Goal: Navigation & Orientation: Find specific page/section

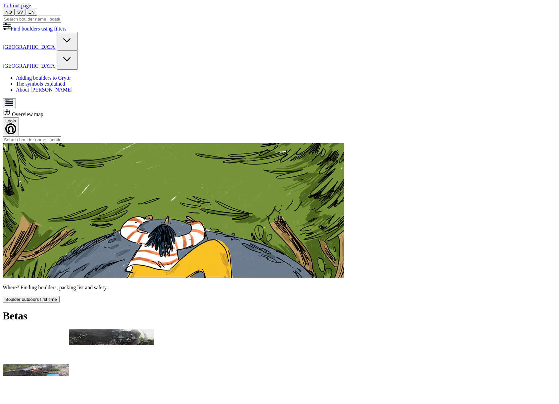
click at [75, 49] on icon at bounding box center [67, 41] width 16 height 16
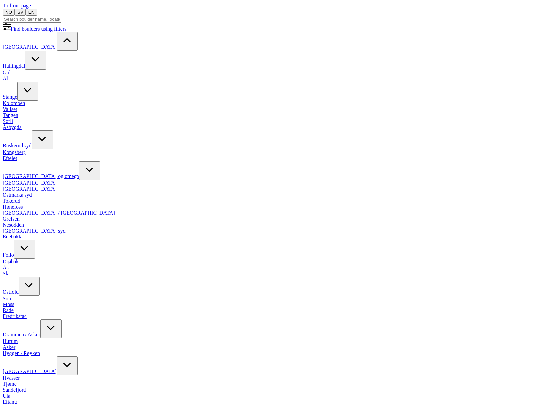
click at [21, 368] on link "[GEOGRAPHIC_DATA]" at bounding box center [30, 371] width 54 height 6
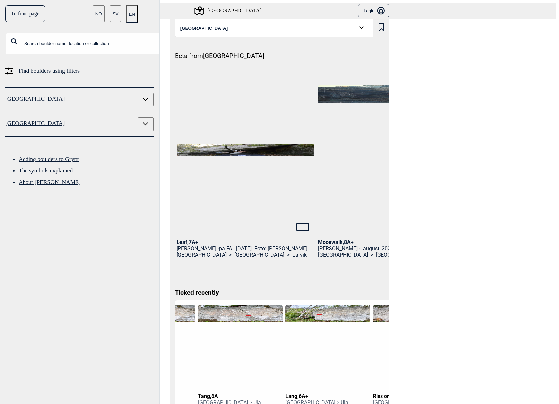
scroll to position [0, 1435]
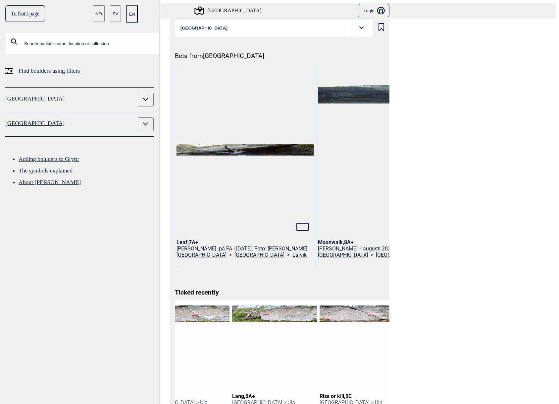
click at [140, 94] on icon at bounding box center [145, 100] width 11 height 12
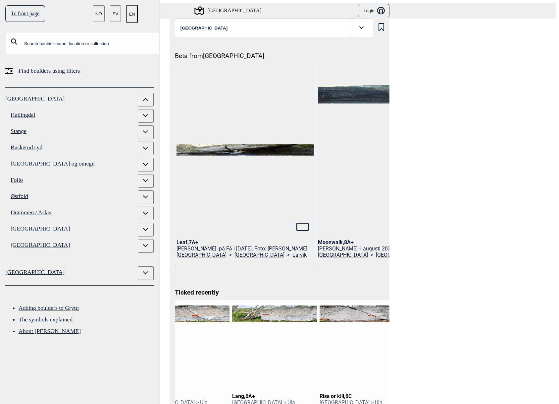
click at [19, 239] on link "[GEOGRAPHIC_DATA]" at bounding box center [74, 246] width 127 height 14
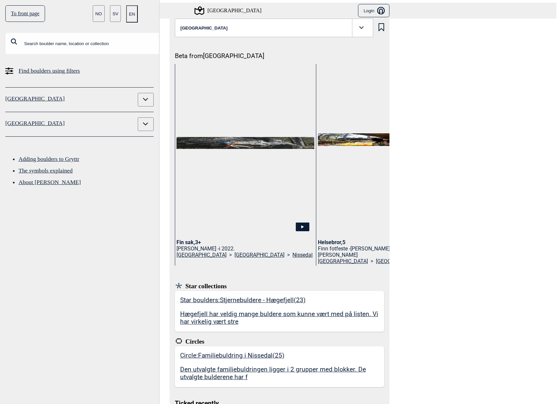
click at [143, 98] on icon at bounding box center [145, 99] width 5 height 3
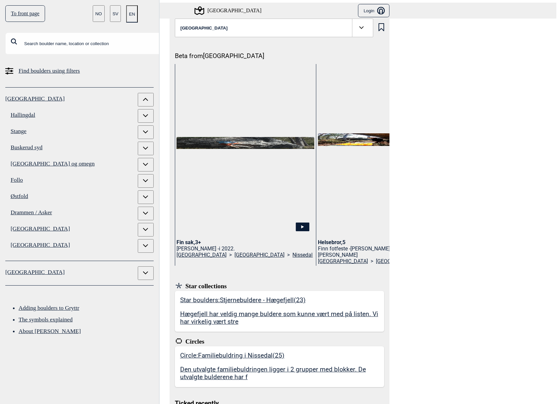
click at [25, 206] on link "Drammen / Asker" at bounding box center [74, 213] width 127 height 14
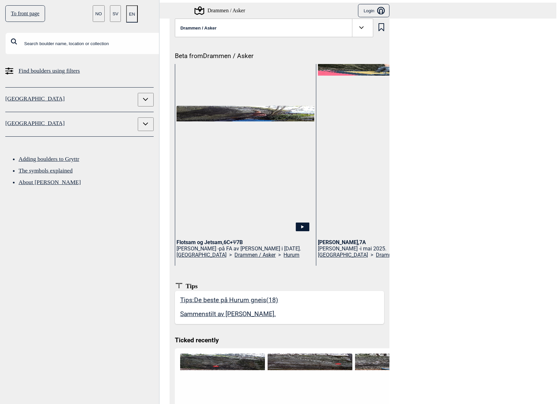
click at [143, 98] on icon at bounding box center [145, 99] width 5 height 3
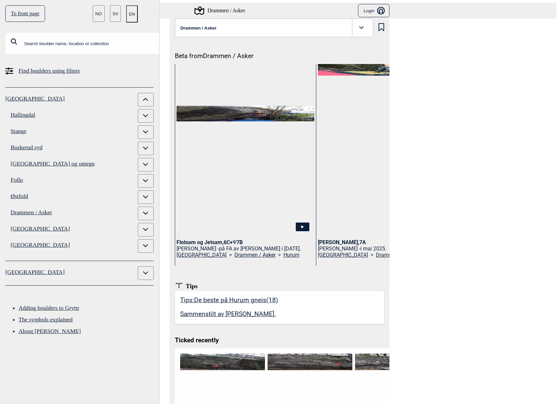
click at [16, 174] on link "Follo" at bounding box center [74, 181] width 127 height 14
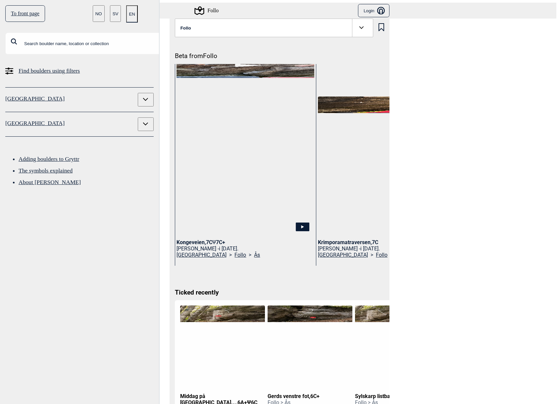
click at [29, 12] on link "To front page" at bounding box center [25, 13] width 40 height 17
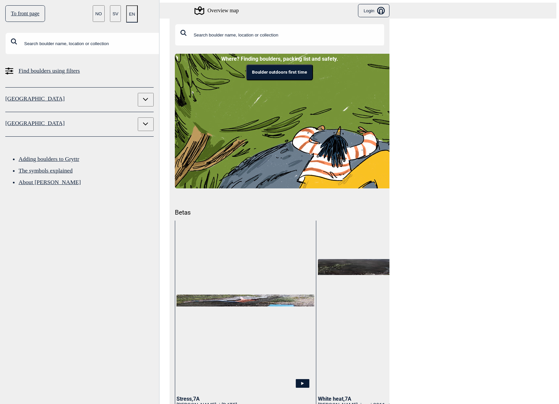
click at [140, 118] on icon at bounding box center [145, 124] width 11 height 12
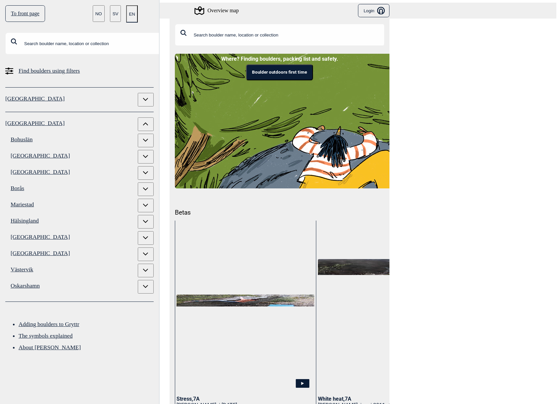
click at [20, 247] on link "[GEOGRAPHIC_DATA]" at bounding box center [74, 254] width 127 height 14
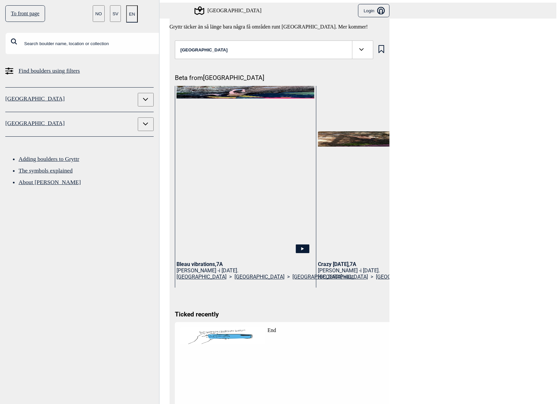
click at [229, 7] on div "[GEOGRAPHIC_DATA]" at bounding box center [228, 11] width 66 height 8
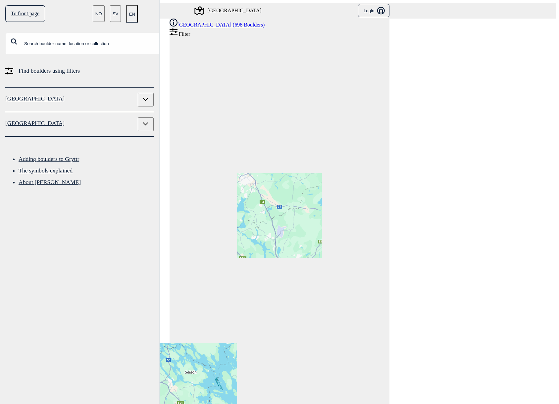
scroll to position [10, 0]
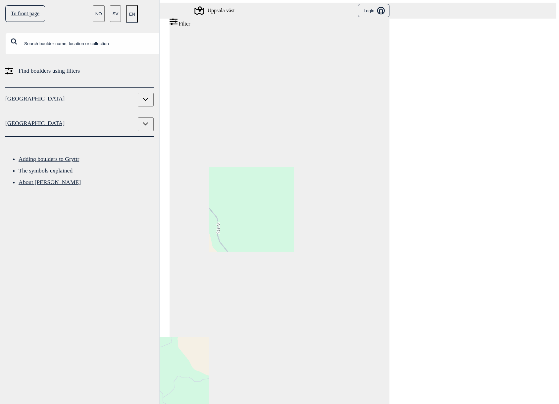
click at [20, 12] on link "To front page" at bounding box center [25, 13] width 40 height 17
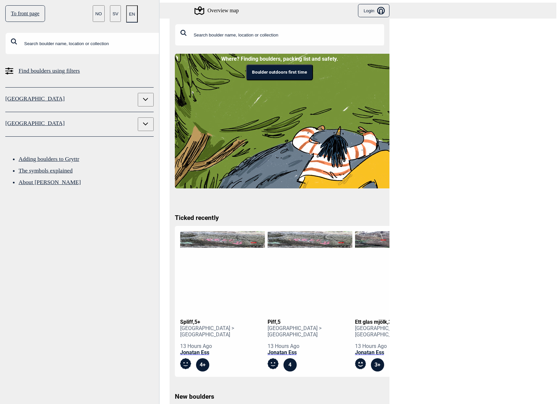
click at [20, 13] on link "To front page" at bounding box center [25, 13] width 40 height 17
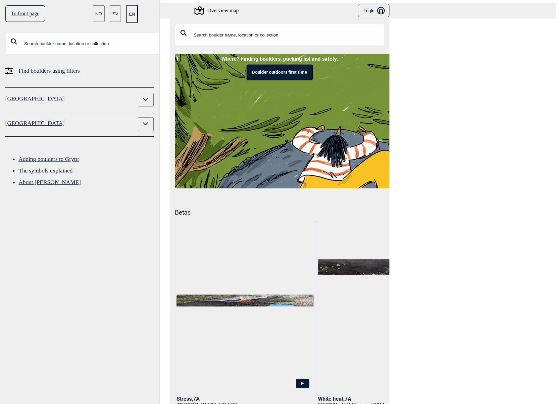
click at [232, 7] on div "Overview map" at bounding box center [216, 11] width 43 height 8
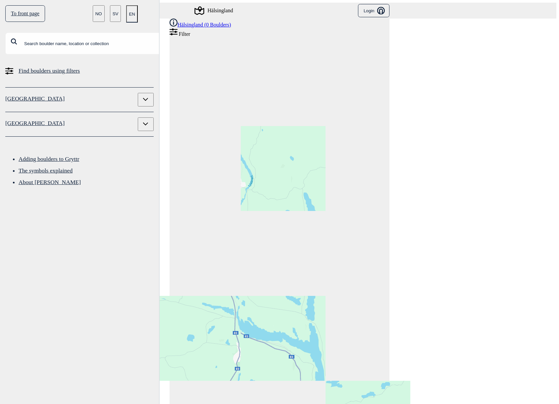
scroll to position [10, 0]
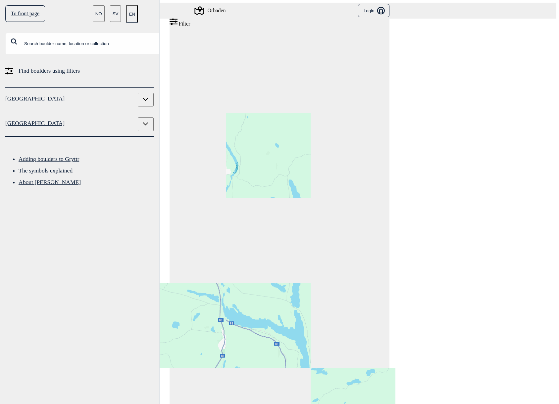
drag, startPoint x: 310, startPoint y: 348, endPoint x: 224, endPoint y: 289, distance: 104.1
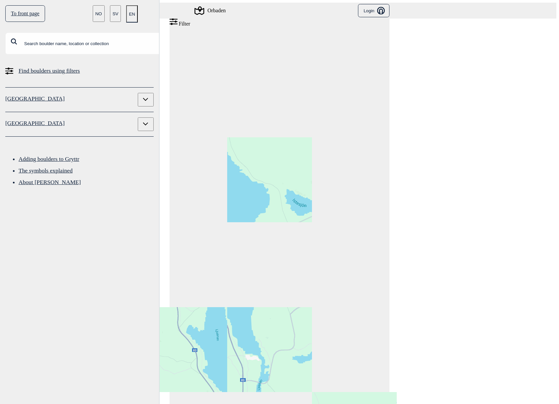
click at [32, 15] on link "To front page" at bounding box center [25, 13] width 40 height 17
